Goal: Task Accomplishment & Management: Manage account settings

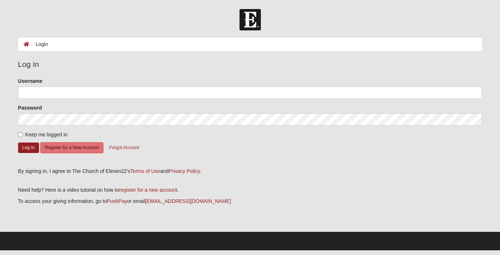
click at [49, 98] on form "Please correct the following: Username Password Keep me logged in Log In Regist…" at bounding box center [250, 119] width 465 height 85
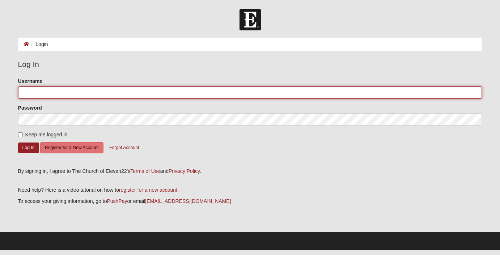
click at [53, 94] on input "Username" at bounding box center [250, 93] width 465 height 12
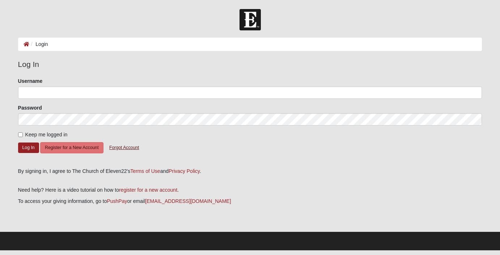
click at [132, 142] on button "Forgot Account" at bounding box center [124, 147] width 39 height 11
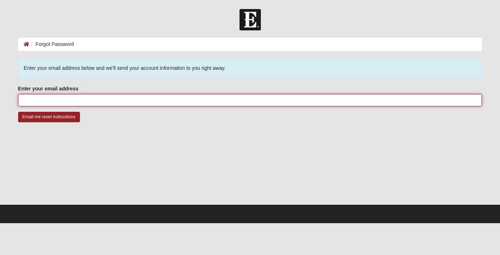
click at [79, 98] on input "Enter your email address" at bounding box center [250, 100] width 465 height 12
type input "gregorymbarnett@gmail.com"
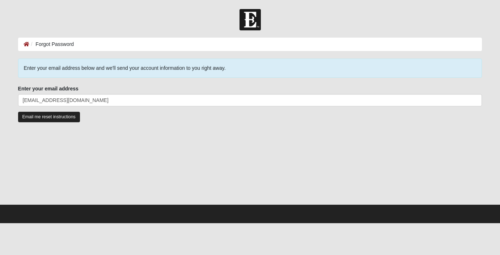
click at [63, 117] on input "Email me reset instructions" at bounding box center [49, 117] width 62 height 11
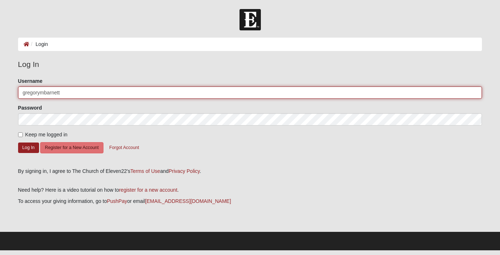
type input "gregorymbarnett"
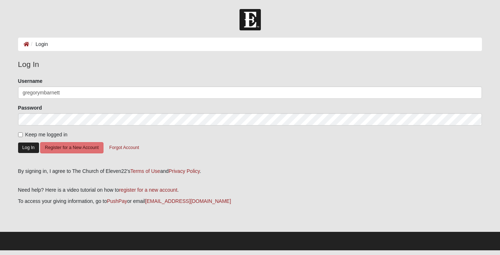
click at [25, 144] on button "Log In" at bounding box center [28, 148] width 21 height 11
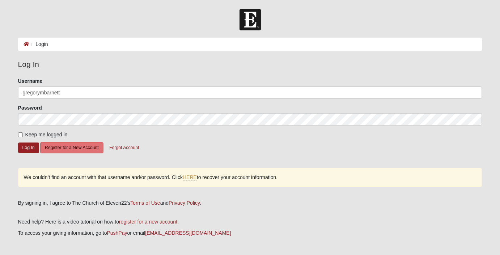
click at [165, 110] on div "Password" at bounding box center [250, 114] width 465 height 21
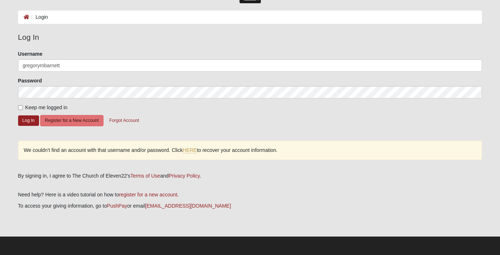
scroll to position [27, 0]
